Goal: Information Seeking & Learning: Learn about a topic

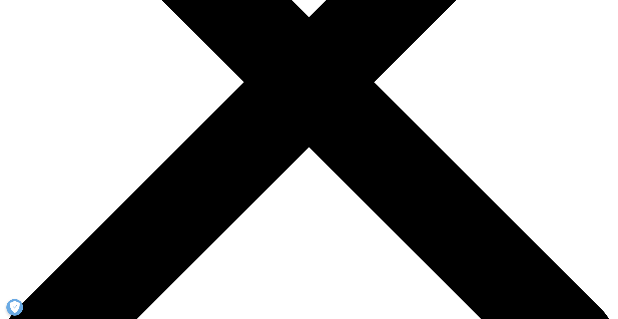
drag, startPoint x: 187, startPoint y: 267, endPoint x: 235, endPoint y: 266, distance: 47.1
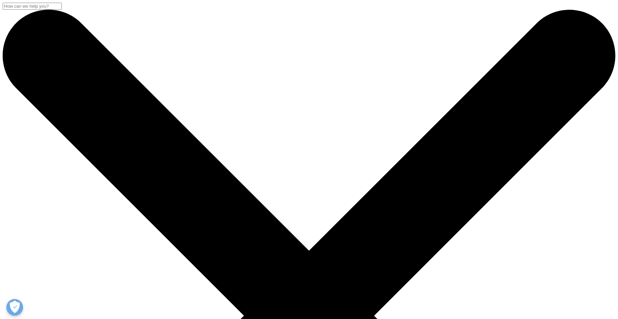
checkbox input "true"
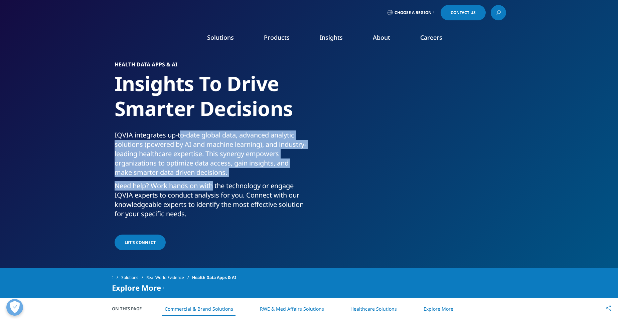
drag, startPoint x: 179, startPoint y: 138, endPoint x: 212, endPoint y: 182, distance: 55.4
click at [212, 182] on div "IQVIA integrates up-to-date global data, advanced analytic solutions (powered b…" at bounding box center [211, 177] width 192 height 92
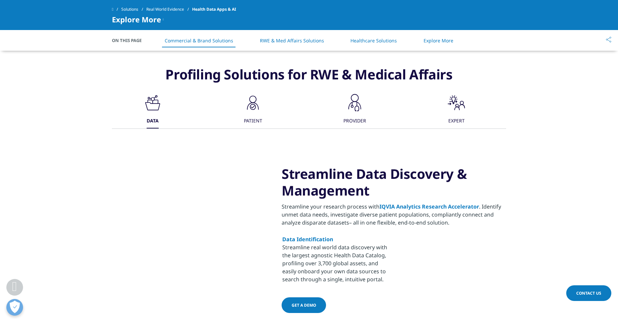
scroll to position [668, 0]
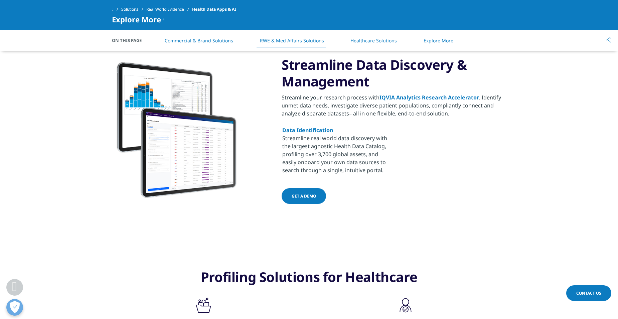
click at [310, 196] on span "Get a demo" at bounding box center [304, 196] width 24 height 6
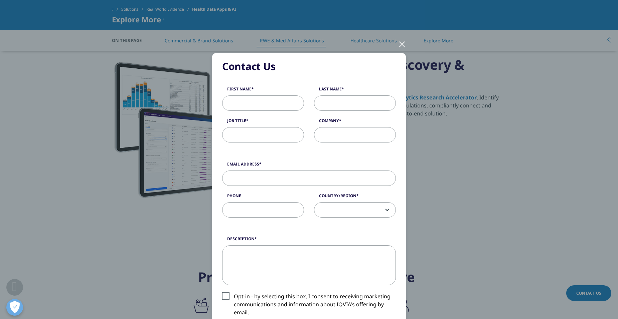
scroll to position [0, 0]
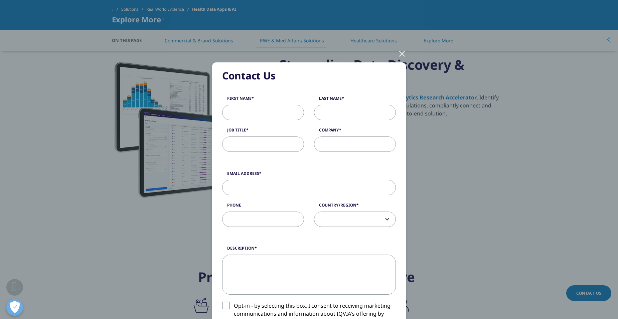
click at [399, 50] on div at bounding box center [402, 53] width 8 height 18
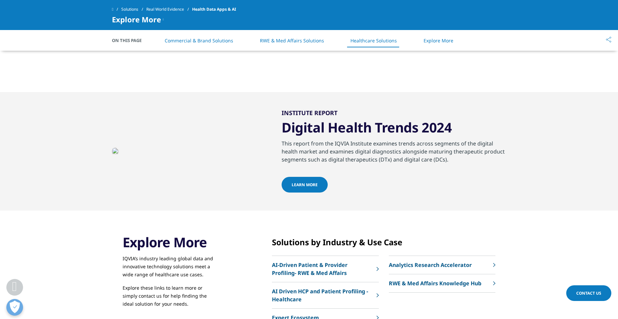
scroll to position [1170, 0]
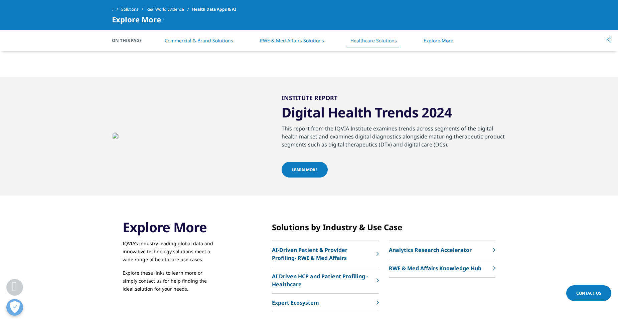
click at [310, 171] on span "Learn more" at bounding box center [305, 170] width 26 height 6
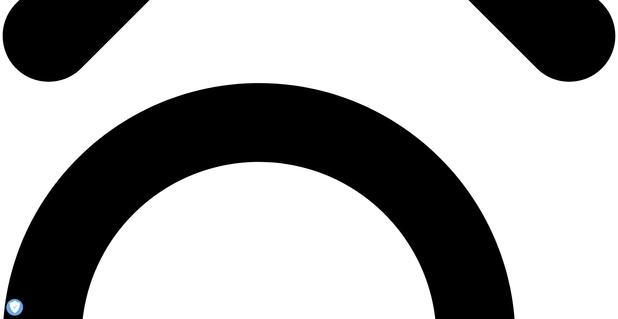
scroll to position [602, 0]
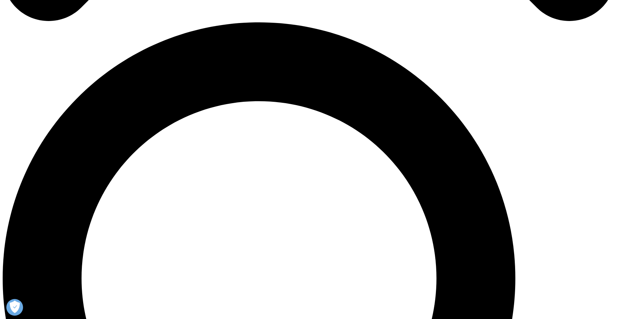
drag, startPoint x: 225, startPoint y: 117, endPoint x: 257, endPoint y: 117, distance: 32.4
drag, startPoint x: 257, startPoint y: 117, endPoint x: 266, endPoint y: 122, distance: 10.3
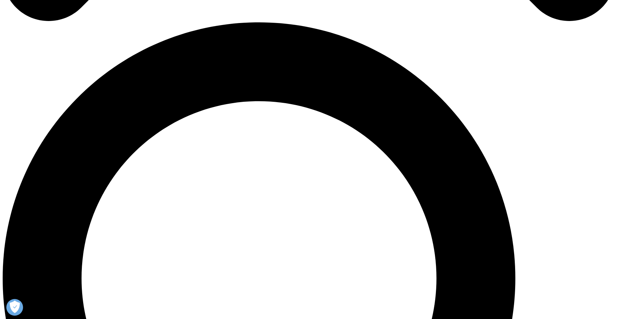
drag, startPoint x: 293, startPoint y: 115, endPoint x: 324, endPoint y: 118, distance: 31.2
drag, startPoint x: 324, startPoint y: 118, endPoint x: 304, endPoint y: 136, distance: 27.2
drag, startPoint x: 272, startPoint y: 141, endPoint x: 294, endPoint y: 141, distance: 22.1
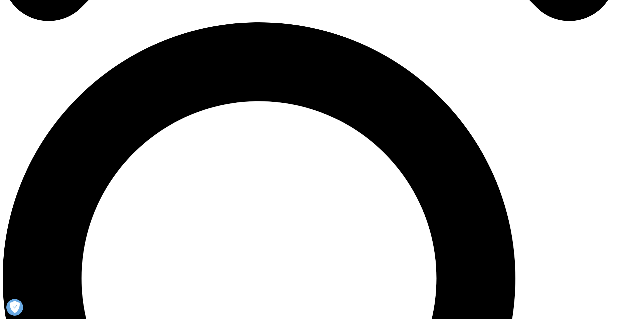
drag, startPoint x: 294, startPoint y: 141, endPoint x: 289, endPoint y: 167, distance: 26.5
drag, startPoint x: 292, startPoint y: 141, endPoint x: 297, endPoint y: 141, distance: 5.0
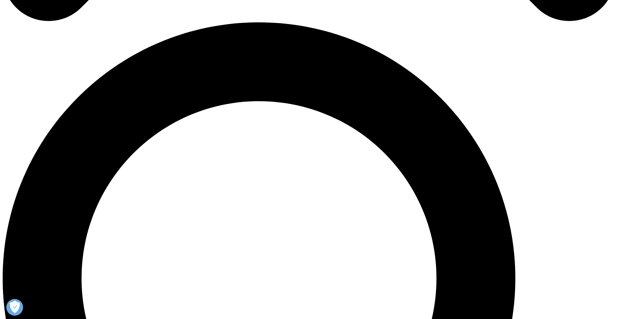
drag, startPoint x: 297, startPoint y: 141, endPoint x: 314, endPoint y: 151, distance: 19.8
drag, startPoint x: 244, startPoint y: 141, endPoint x: 372, endPoint y: 140, distance: 127.3
drag, startPoint x: 372, startPoint y: 140, endPoint x: 326, endPoint y: 155, distance: 47.9
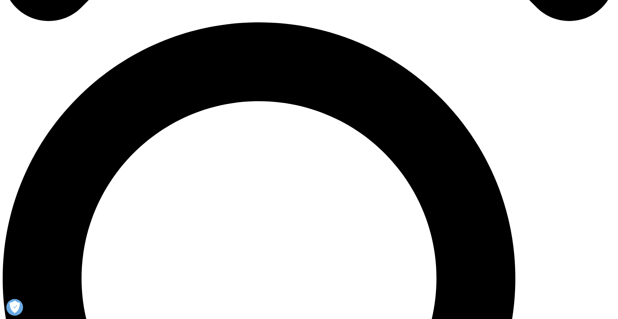
drag, startPoint x: 137, startPoint y: 130, endPoint x: 400, endPoint y: 138, distance: 263.8
drag, startPoint x: 400, startPoint y: 138, endPoint x: 385, endPoint y: 150, distance: 19.8
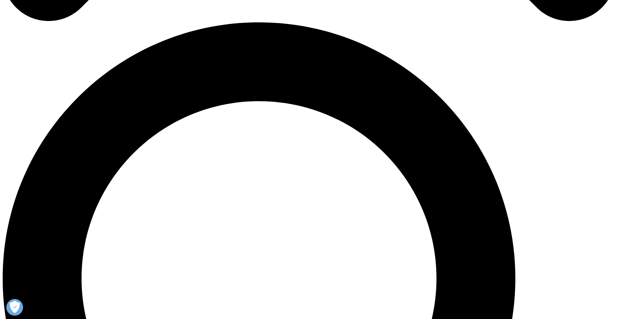
drag, startPoint x: 368, startPoint y: 136, endPoint x: 396, endPoint y: 136, distance: 28.7
drag, startPoint x: 396, startPoint y: 136, endPoint x: 390, endPoint y: 150, distance: 15.0
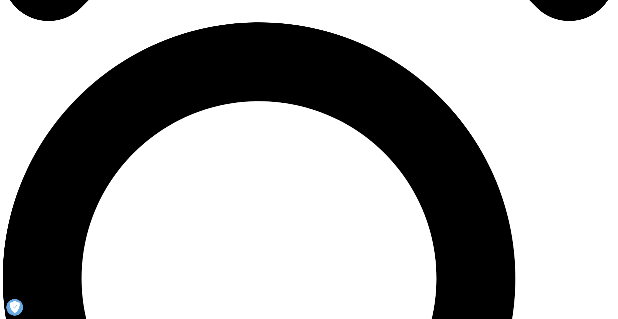
drag, startPoint x: 377, startPoint y: 140, endPoint x: 387, endPoint y: 143, distance: 10.1
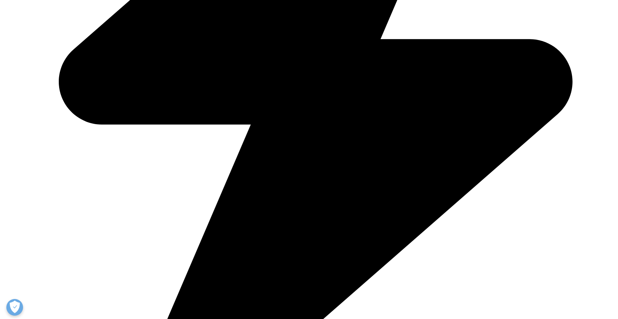
scroll to position [2340, 0]
